Goal: Task Accomplishment & Management: Manage account settings

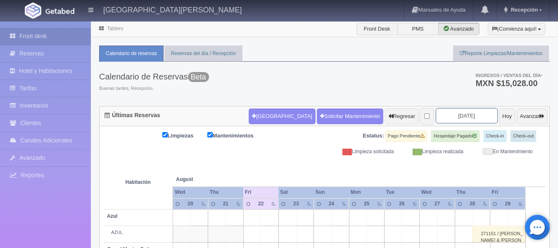
click at [456, 108] on input "2025-08-22" at bounding box center [467, 115] width 62 height 15
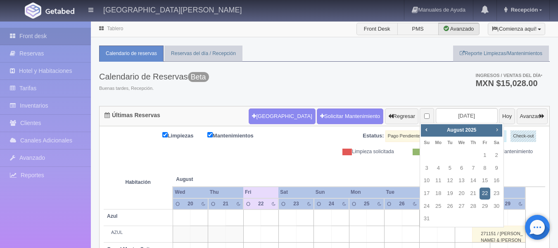
click at [499, 129] on span "Next" at bounding box center [497, 129] width 7 height 7
click at [429, 168] on link "2" at bounding box center [426, 168] width 11 height 12
type input "[DATE]"
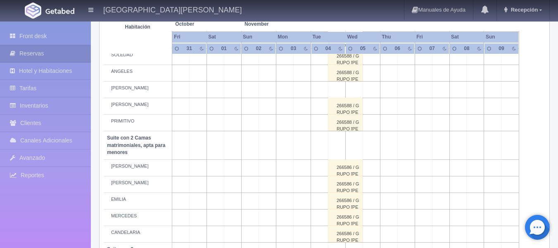
scroll to position [579, 0]
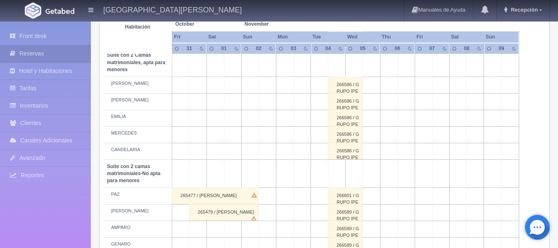
click at [340, 89] on div "266586 / GRUPO [PERSON_NAME]" at bounding box center [345, 84] width 35 height 17
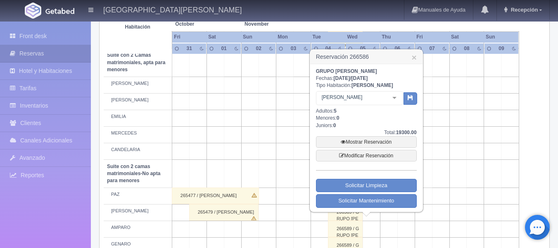
click at [459, 140] on td at bounding box center [458, 134] width 17 height 17
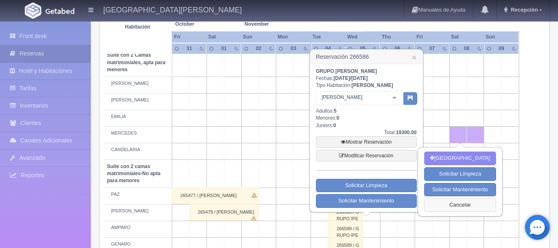
click at [454, 201] on button "Cancelar" at bounding box center [459, 205] width 71 height 14
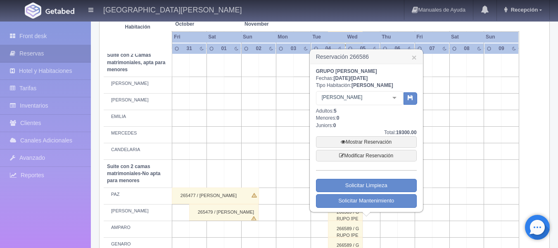
click at [417, 56] on h3 "Reservación 266586 ×" at bounding box center [366, 57] width 112 height 14
click at [414, 59] on link "×" at bounding box center [414, 57] width 5 height 9
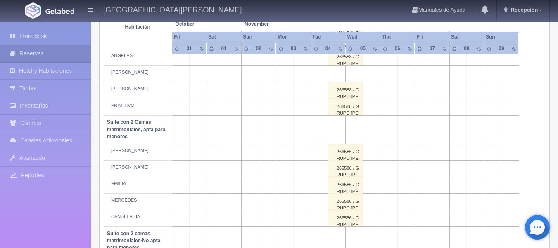
scroll to position [528, 0]
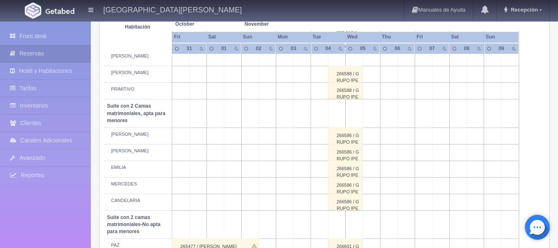
click at [347, 139] on div "266586 / GRUPO [PERSON_NAME]" at bounding box center [345, 135] width 35 height 17
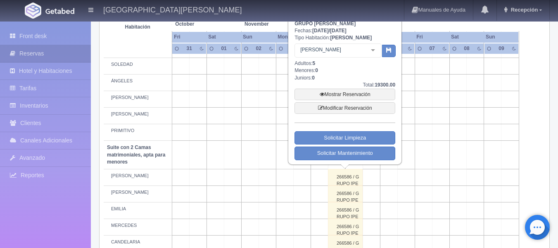
scroll to position [445, 0]
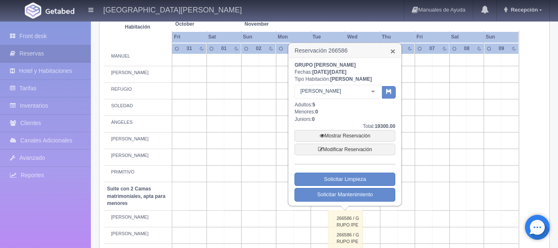
drag, startPoint x: 392, startPoint y: 50, endPoint x: 392, endPoint y: 55, distance: 4.6
click at [392, 50] on link "×" at bounding box center [393, 51] width 5 height 9
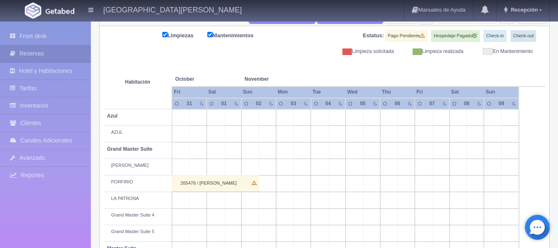
scroll to position [114, 0]
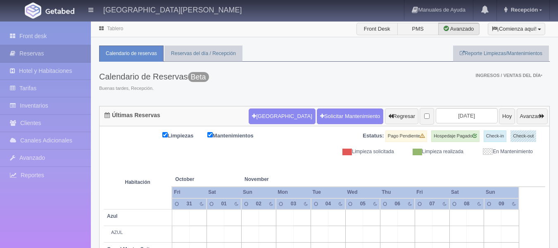
scroll to position [114, 0]
